Goal: Find specific page/section: Find specific page/section

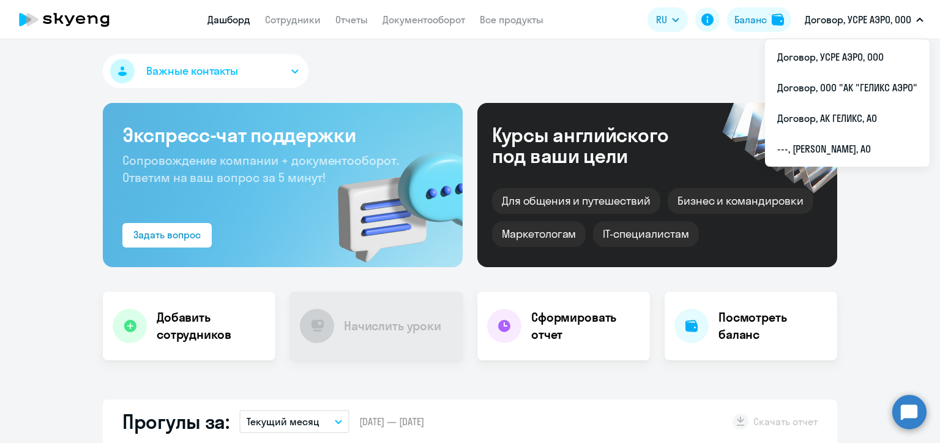
scroll to position [122, 0]
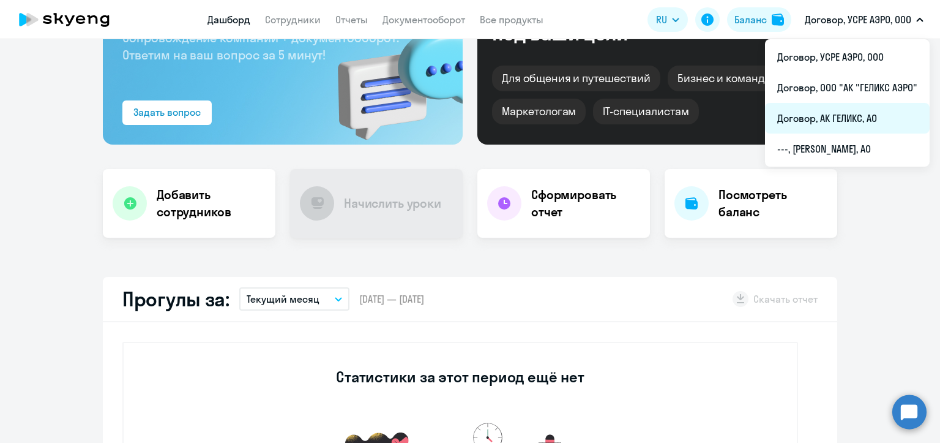
click at [851, 129] on li "Договор, АК ГЕЛИКС, АО" at bounding box center [847, 118] width 165 height 31
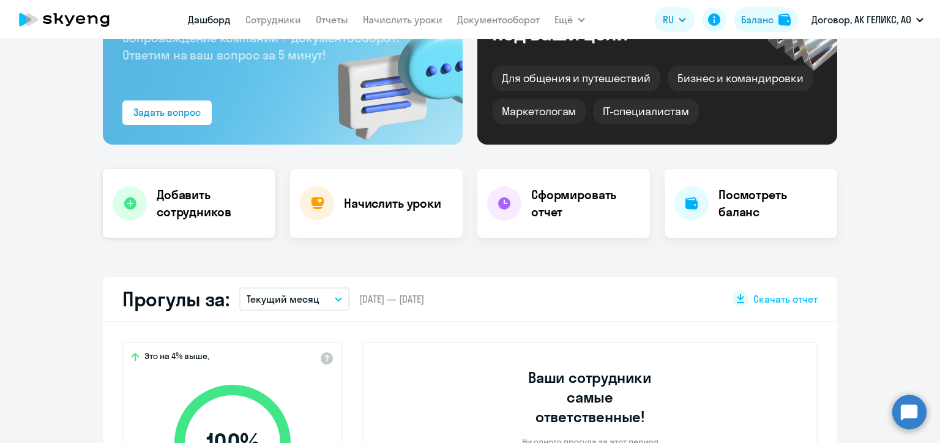
scroll to position [61, 0]
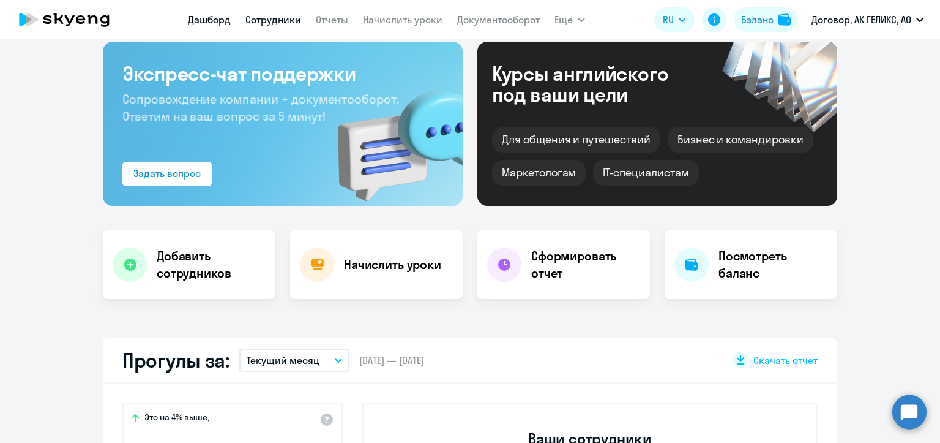
click at [276, 21] on link "Сотрудники" at bounding box center [274, 19] width 56 height 12
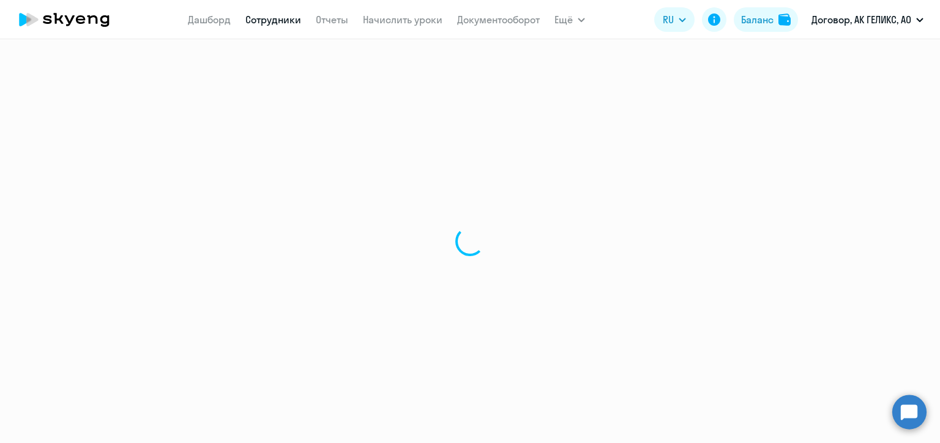
select select "30"
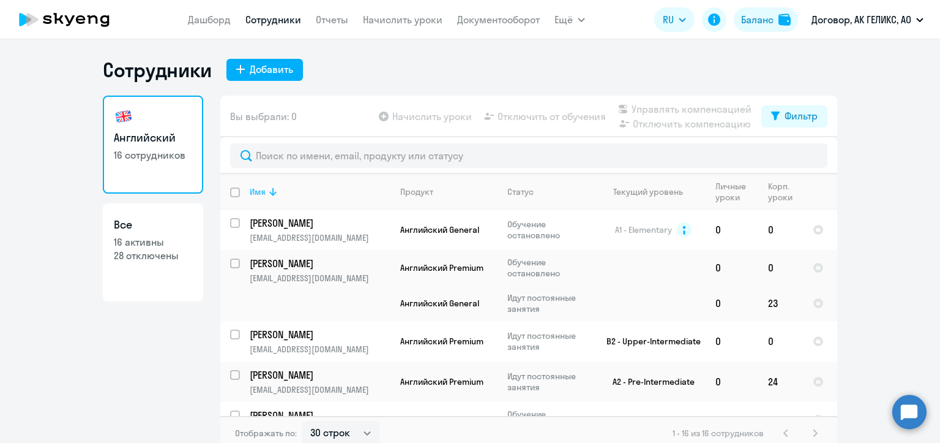
click at [301, 190] on div "Имя" at bounding box center [320, 191] width 140 height 11
